Goal: Task Accomplishment & Management: Manage account settings

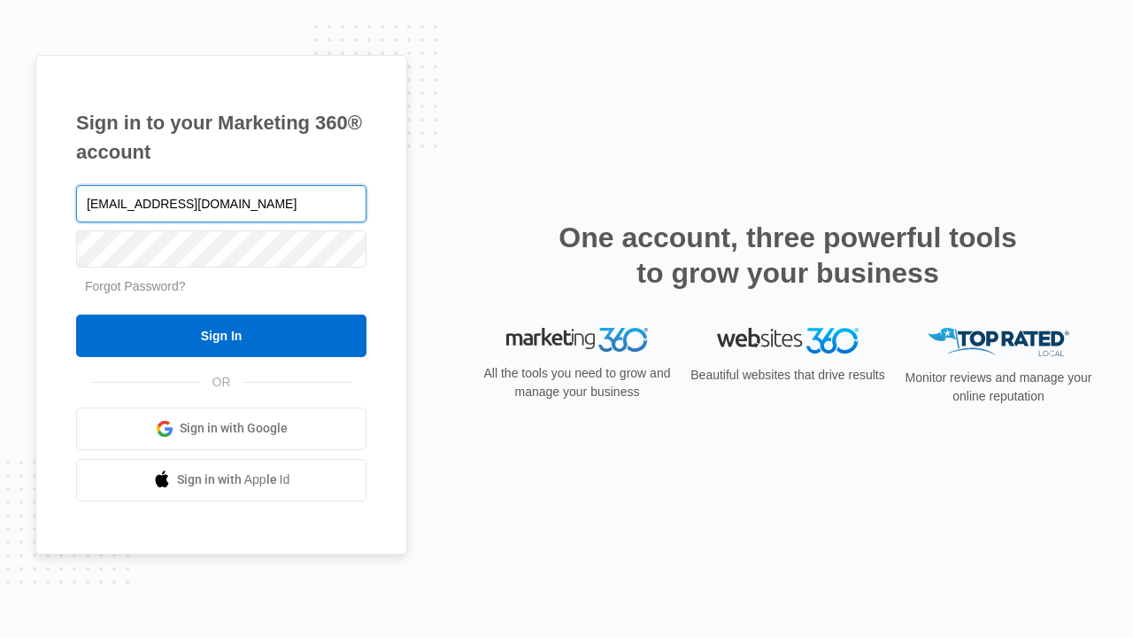
type input "[EMAIL_ADDRESS][DOMAIN_NAME]"
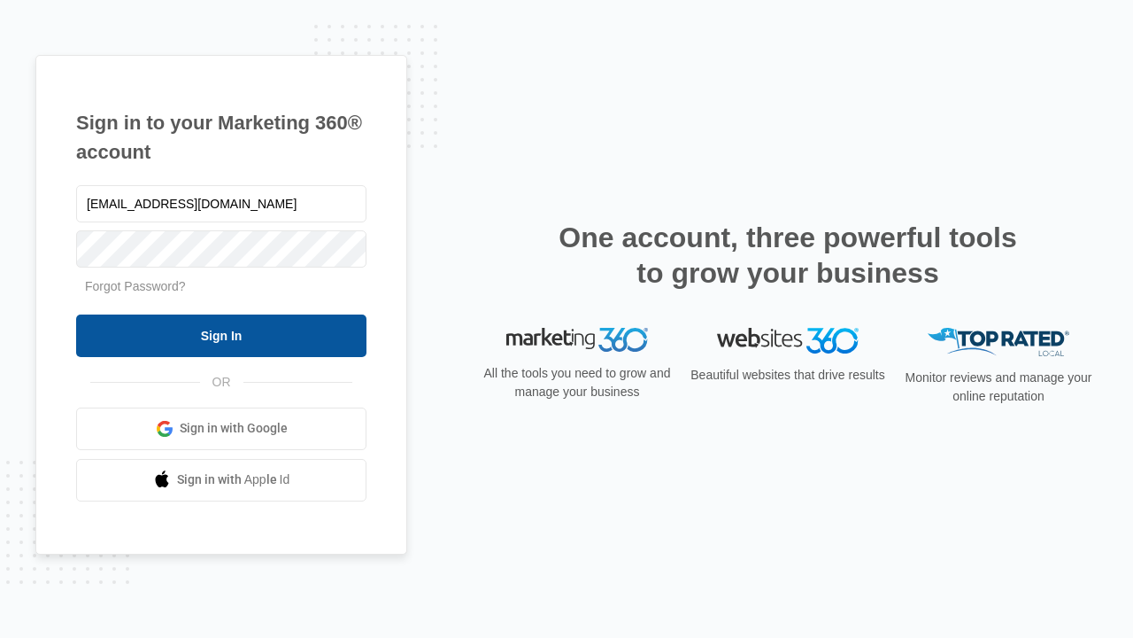
click at [221, 335] on input "Sign In" at bounding box center [221, 335] width 290 height 43
